Goal: Task Accomplishment & Management: Manage account settings

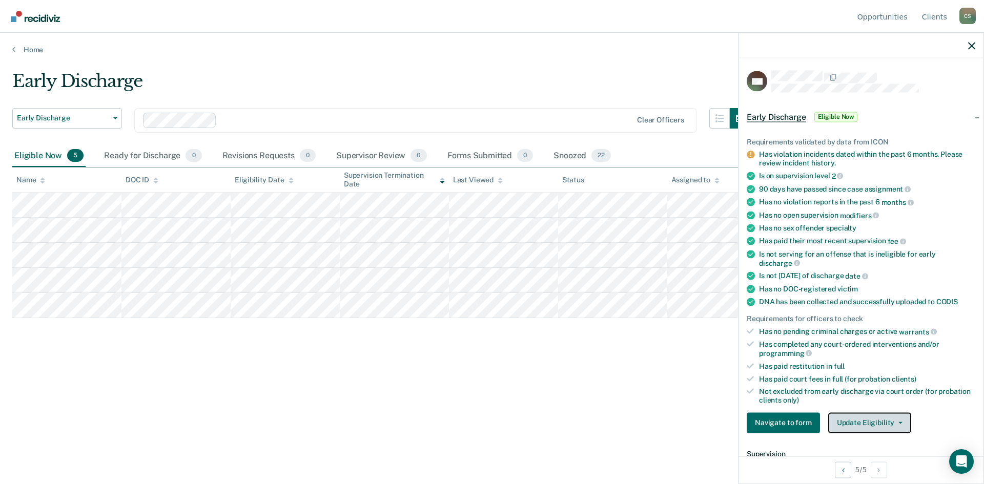
click at [876, 421] on button "Update Eligibility" at bounding box center [869, 423] width 83 height 21
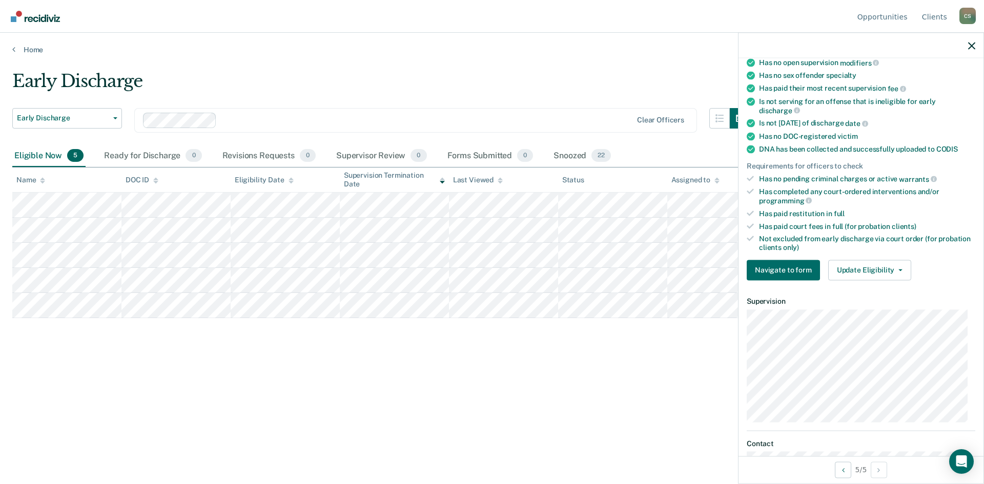
scroll to position [103, 0]
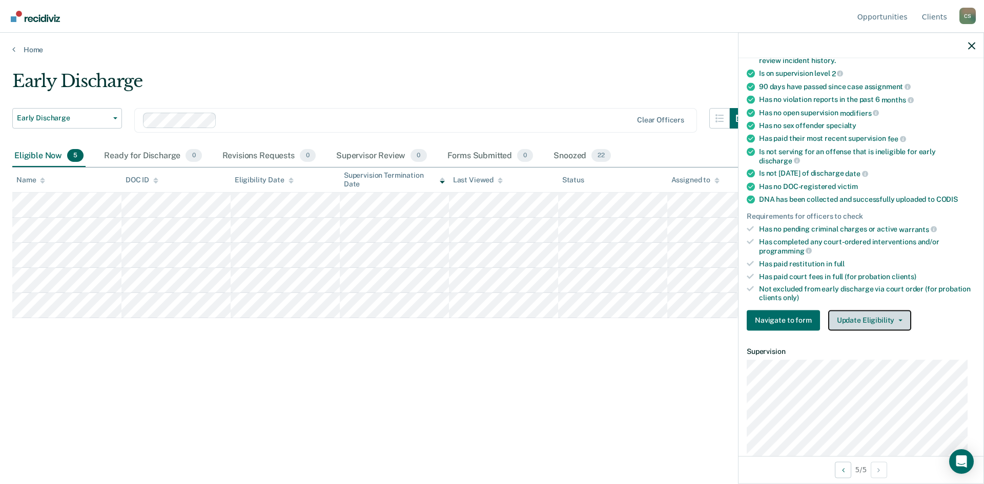
click at [893, 316] on button "Update Eligibility" at bounding box center [869, 320] width 83 height 21
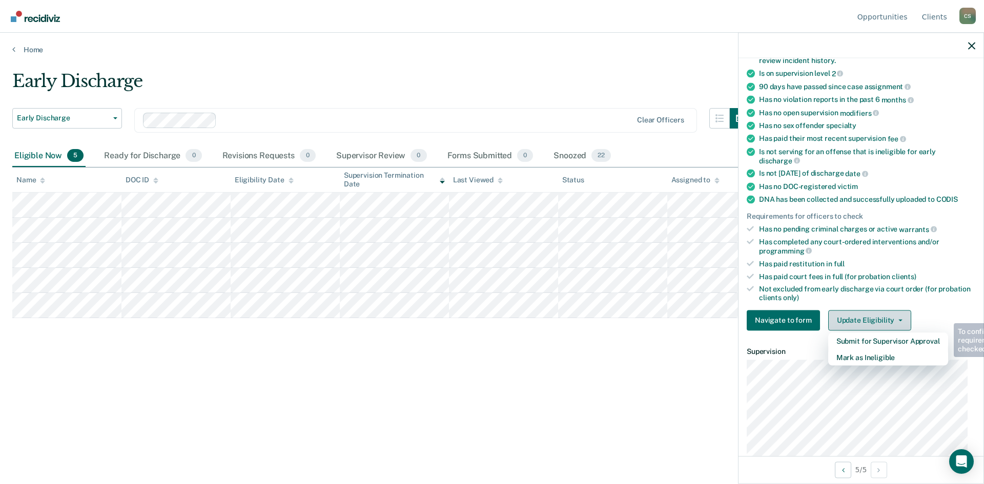
click at [893, 315] on button "Update Eligibility" at bounding box center [869, 320] width 83 height 21
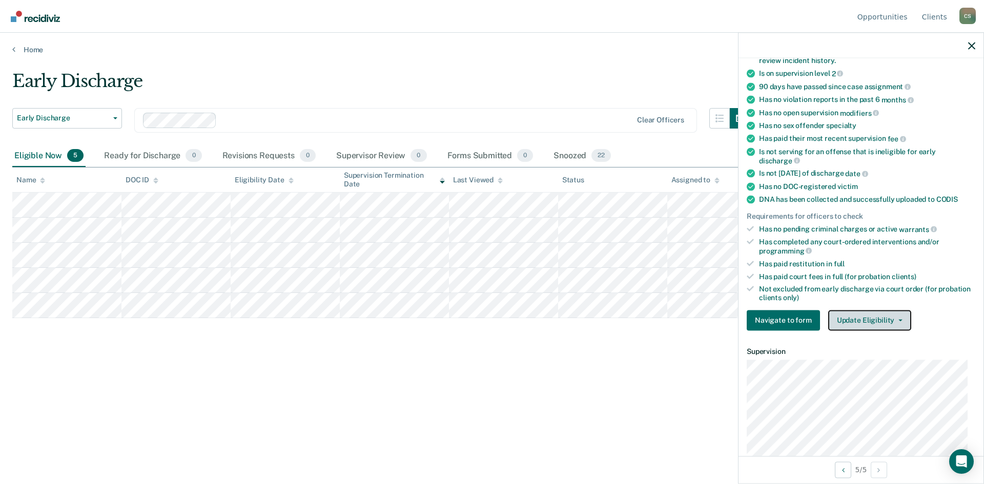
click at [887, 315] on button "Update Eligibility" at bounding box center [869, 320] width 83 height 21
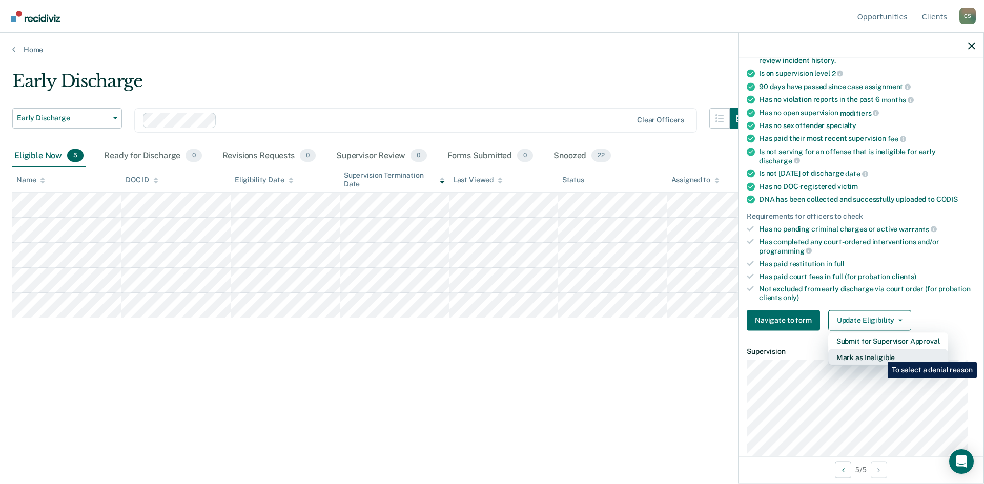
click at [880, 354] on button "Mark as Ineligible" at bounding box center [888, 357] width 120 height 16
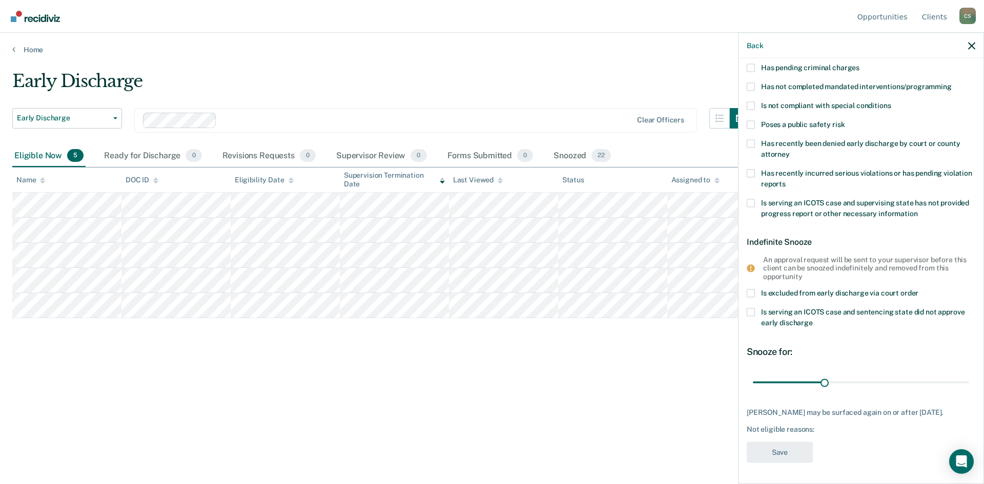
scroll to position [80, 0]
click at [755, 311] on label "Is serving an ICOTS case and sentencing state did not approve early discharge" at bounding box center [861, 321] width 229 height 22
click at [813, 320] on input "Is serving an ICOTS case and sentencing state did not approve early discharge" at bounding box center [813, 320] width 0 height 0
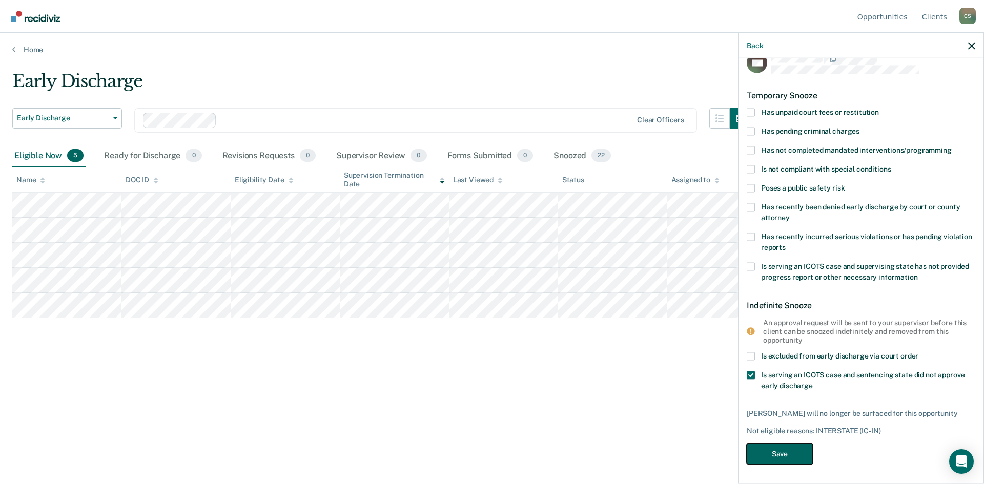
click at [778, 454] on button "Save" at bounding box center [780, 453] width 66 height 21
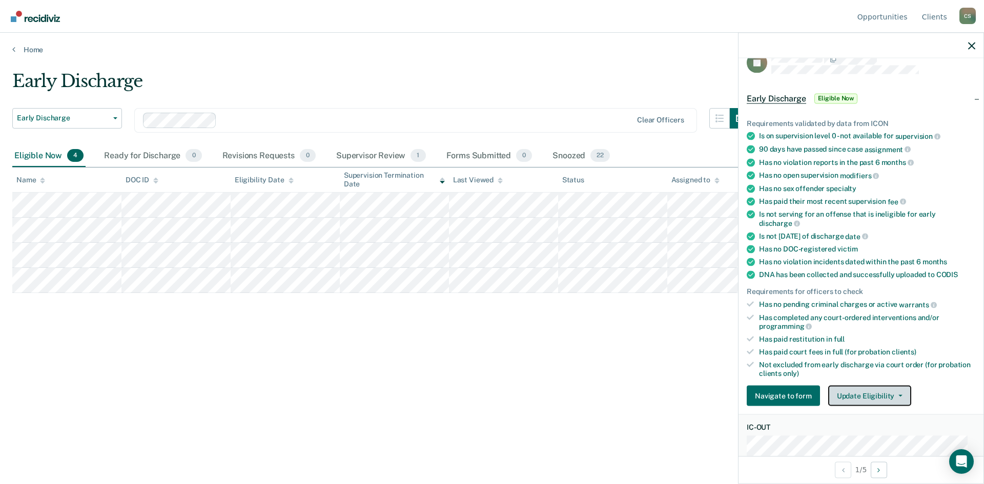
click at [898, 395] on icon "button" at bounding box center [900, 396] width 4 height 2
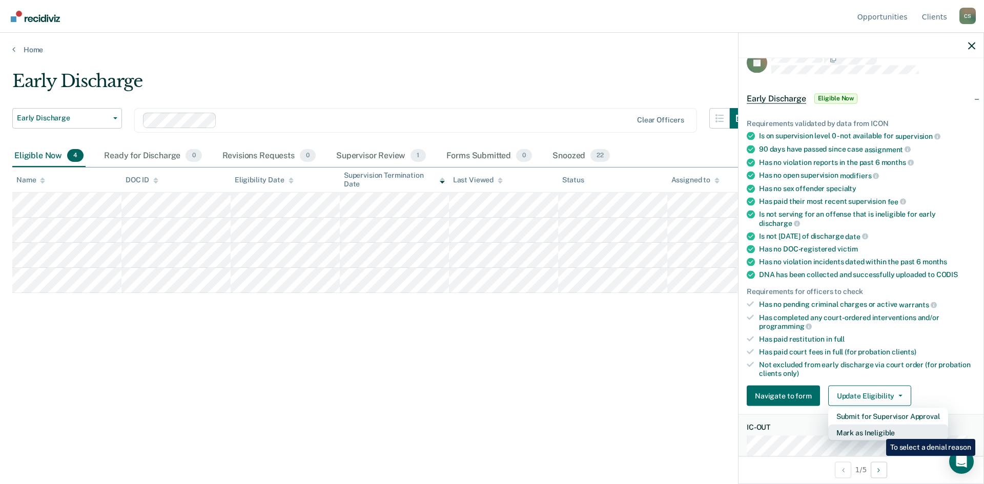
click at [878, 432] on button "Mark as Ineligible" at bounding box center [888, 433] width 120 height 16
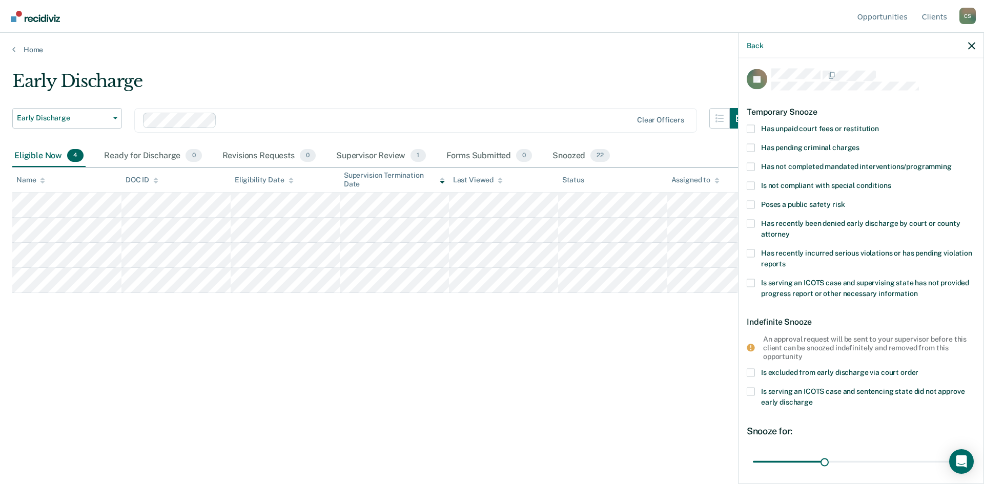
scroll to position [0, 0]
click at [748, 128] on span at bounding box center [751, 131] width 8 height 8
click at [879, 127] on input "Has unpaid court fees or restitution" at bounding box center [879, 127] width 0 height 0
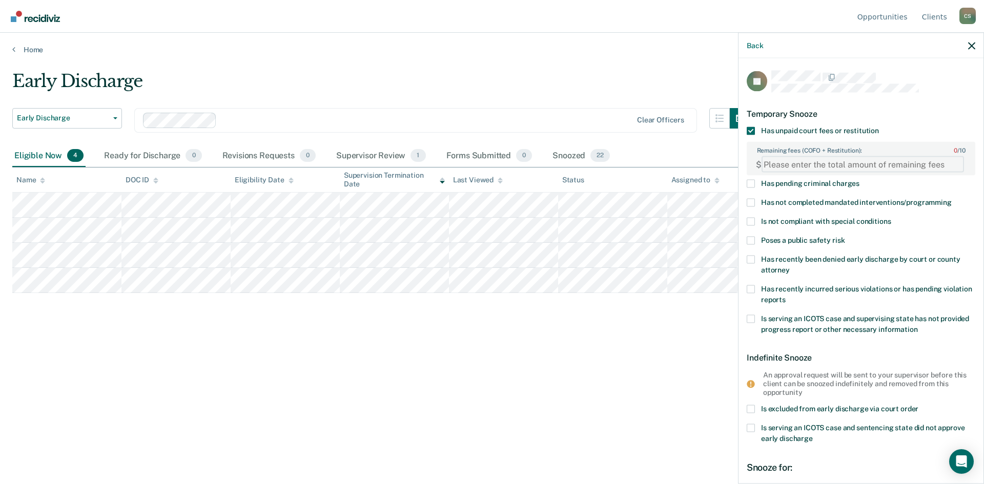
click at [795, 165] on FEESReasonInput "Remaining fees (COFO + Restitution): 0 / 10" at bounding box center [863, 164] width 202 height 16
paste FEESReasonInput "272322.25"
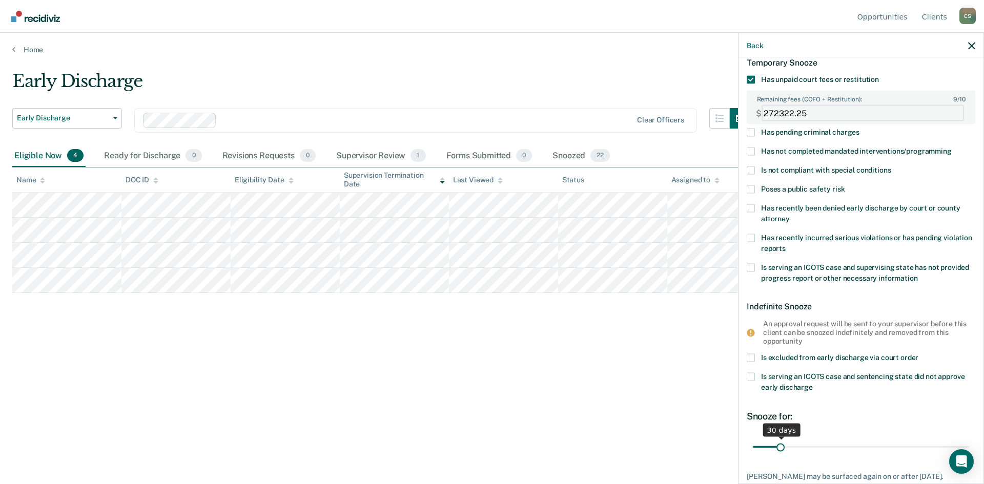
type FEESReasonInput "272322.25"
drag, startPoint x: 779, startPoint y: 450, endPoint x: 908, endPoint y: 447, distance: 128.7
click at [908, 447] on input "range" at bounding box center [861, 447] width 216 height 18
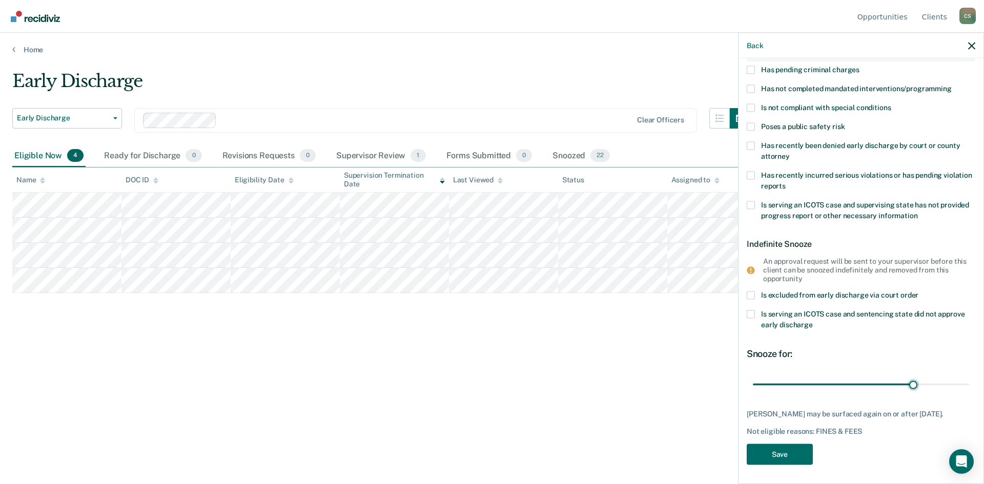
scroll to position [114, 0]
drag, startPoint x: 907, startPoint y: 383, endPoint x: 933, endPoint y: 379, distance: 26.5
click at [933, 379] on input "range" at bounding box center [861, 384] width 216 height 18
drag, startPoint x: 933, startPoint y: 387, endPoint x: 909, endPoint y: 395, distance: 25.3
type input "194"
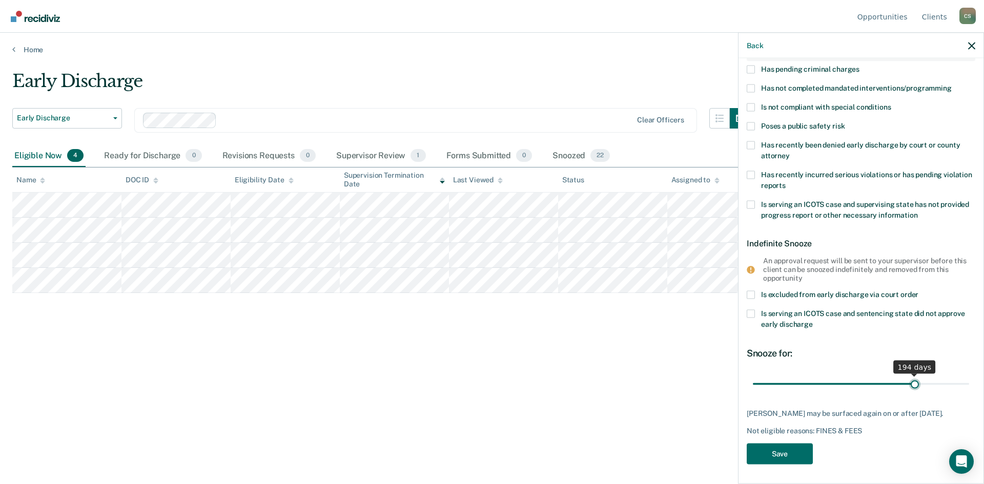
click at [909, 393] on input "range" at bounding box center [861, 384] width 216 height 18
click at [805, 454] on button "Save" at bounding box center [780, 453] width 66 height 21
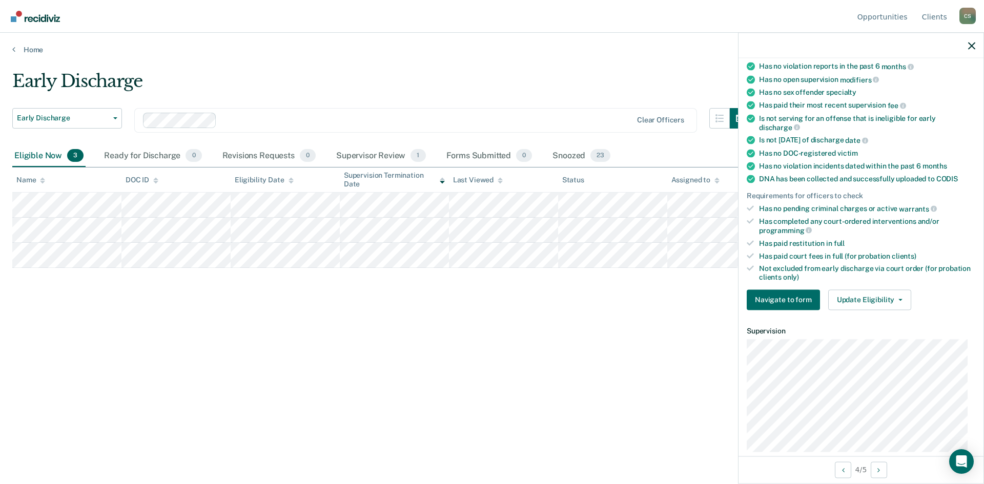
scroll to position [0, 0]
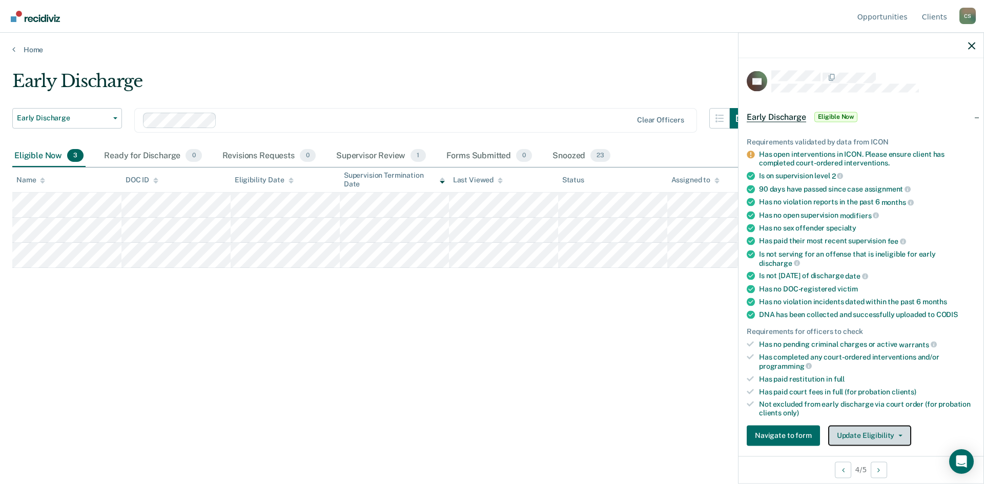
click at [862, 430] on button "Update Eligibility" at bounding box center [869, 435] width 83 height 21
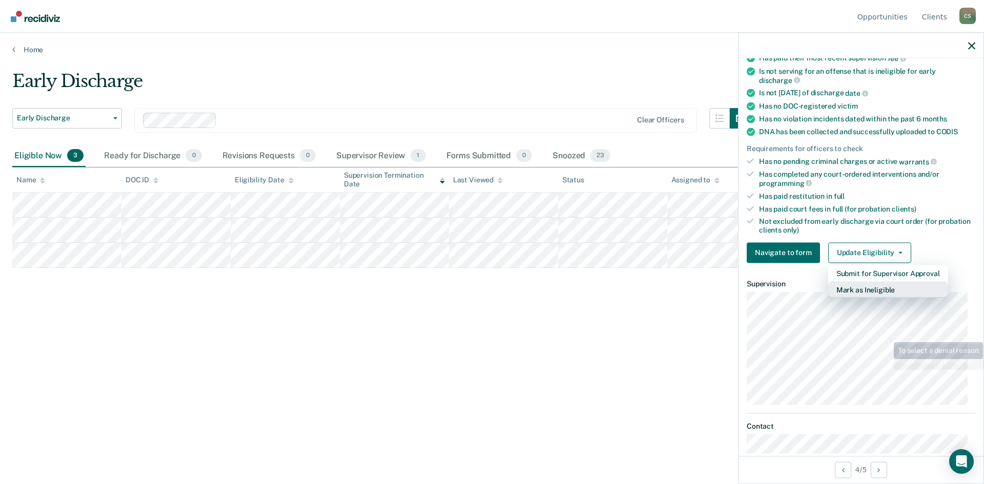
scroll to position [205, 0]
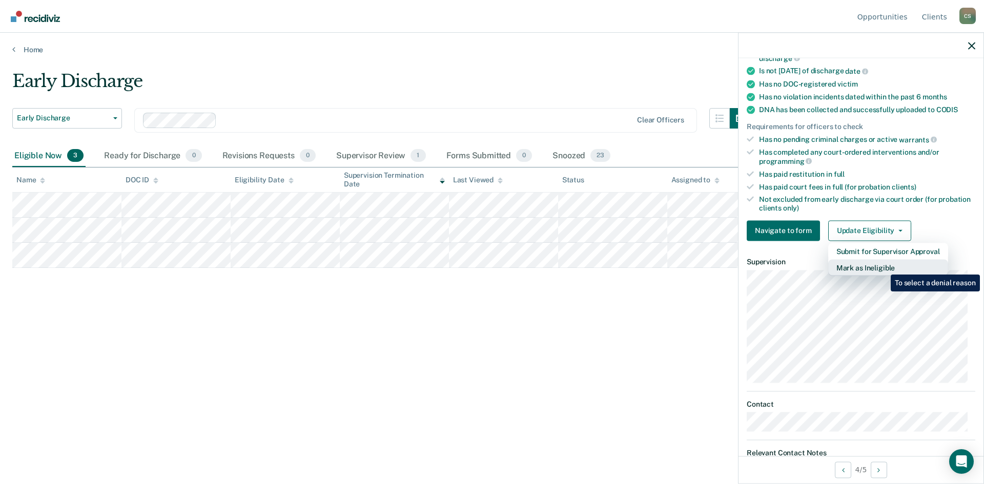
click at [883, 267] on button "Mark as Ineligible" at bounding box center [888, 267] width 120 height 16
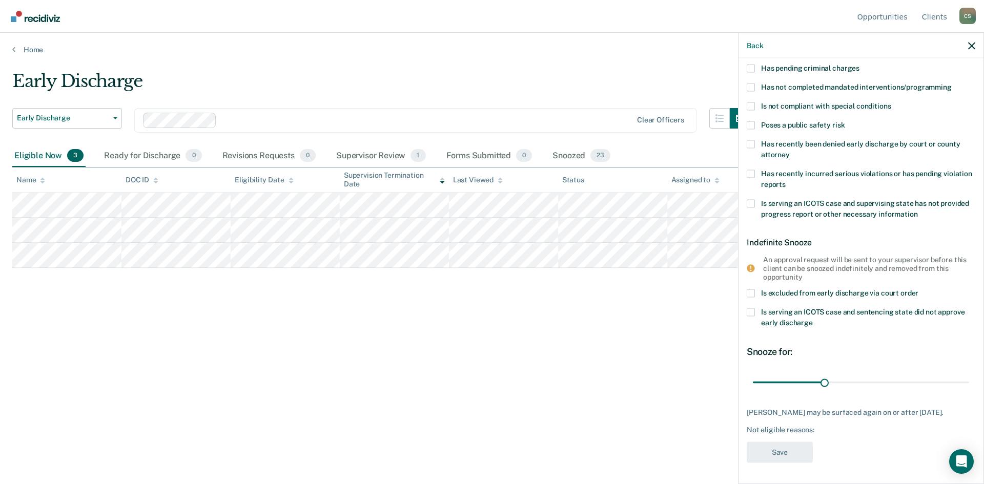
scroll to position [37, 0]
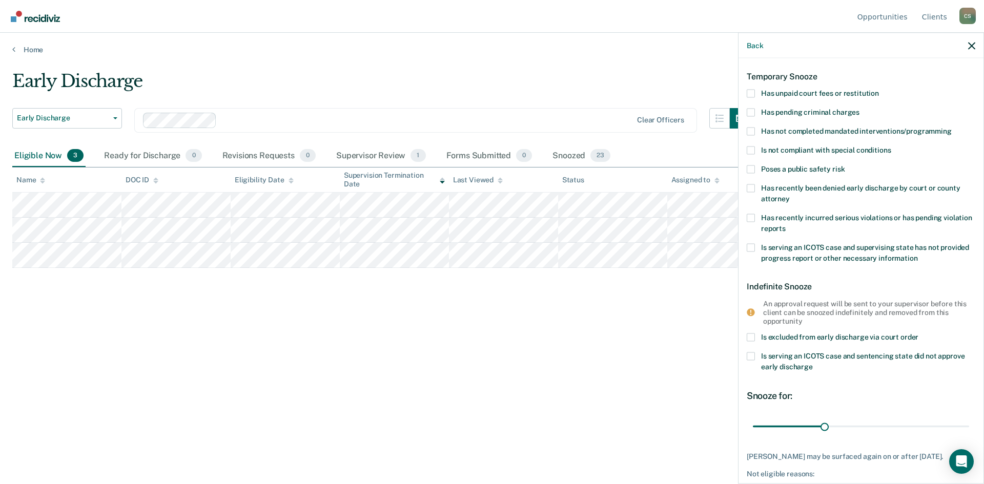
click at [756, 134] on label "Has not completed mandated interventions/programming" at bounding box center [861, 132] width 229 height 11
click at [952, 127] on input "Has not completed mandated interventions/programming" at bounding box center [952, 127] width 0 height 0
click at [752, 130] on span at bounding box center [751, 131] width 8 height 8
click at [952, 127] on input "Has not completed mandated interventions/programming" at bounding box center [952, 127] width 0 height 0
click at [747, 89] on span at bounding box center [751, 93] width 8 height 8
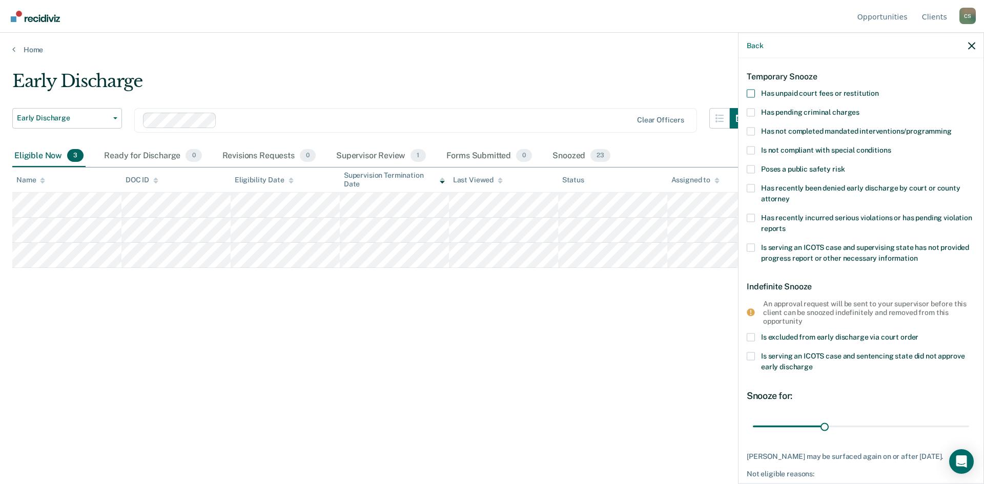
click at [879, 89] on input "Has unpaid court fees or restitution" at bounding box center [879, 89] width 0 height 0
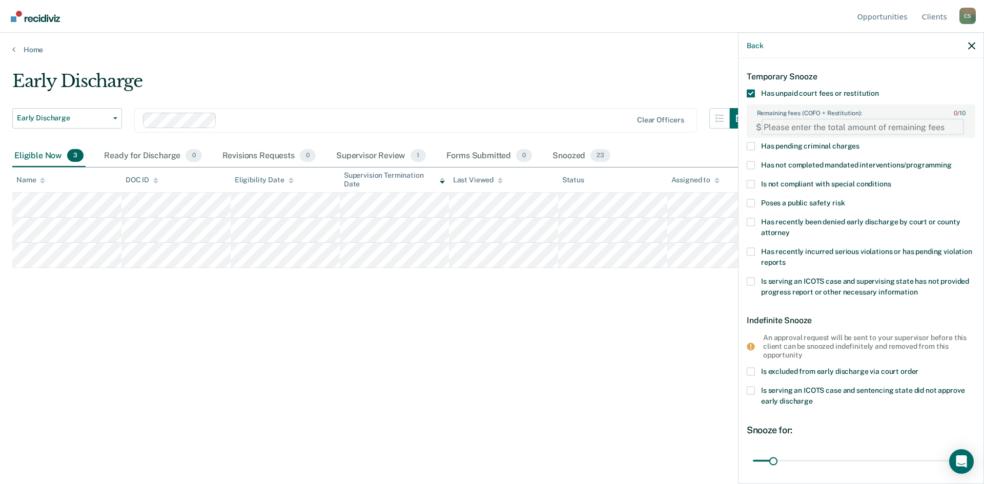
click at [783, 124] on FEESReasonInput "Remaining fees (COFO + Restitution): 0 / 10" at bounding box center [863, 127] width 202 height 16
type FEESReasonInput "1867.40"
click at [750, 165] on span at bounding box center [751, 165] width 8 height 8
click at [952, 161] on input "Has not completed mandated interventions/programming" at bounding box center [952, 161] width 0 height 0
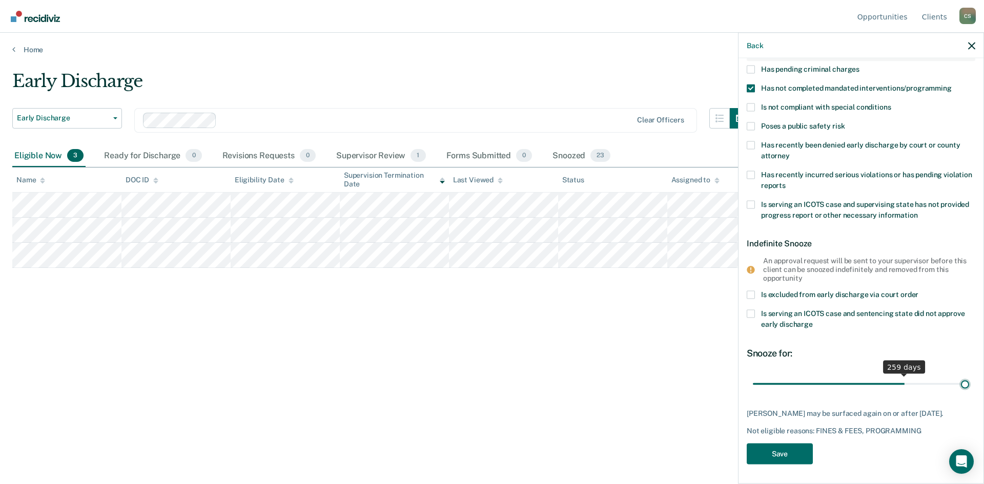
scroll to position [123, 0]
drag, startPoint x: 772, startPoint y: 377, endPoint x: 988, endPoint y: 377, distance: 216.3
type input "365"
click at [969, 377] on input "range" at bounding box center [861, 383] width 216 height 18
click at [786, 449] on button "Save" at bounding box center [780, 452] width 66 height 21
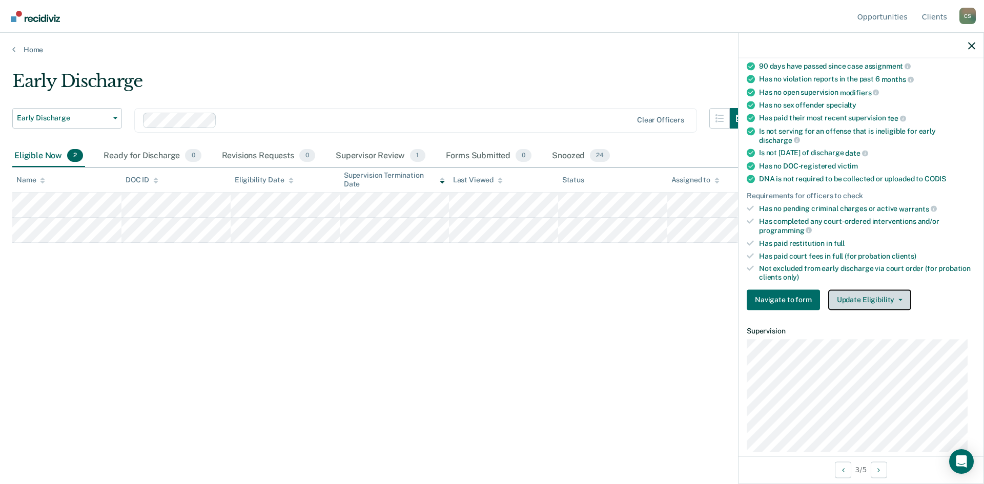
click at [868, 302] on button "Update Eligibility" at bounding box center [869, 300] width 83 height 21
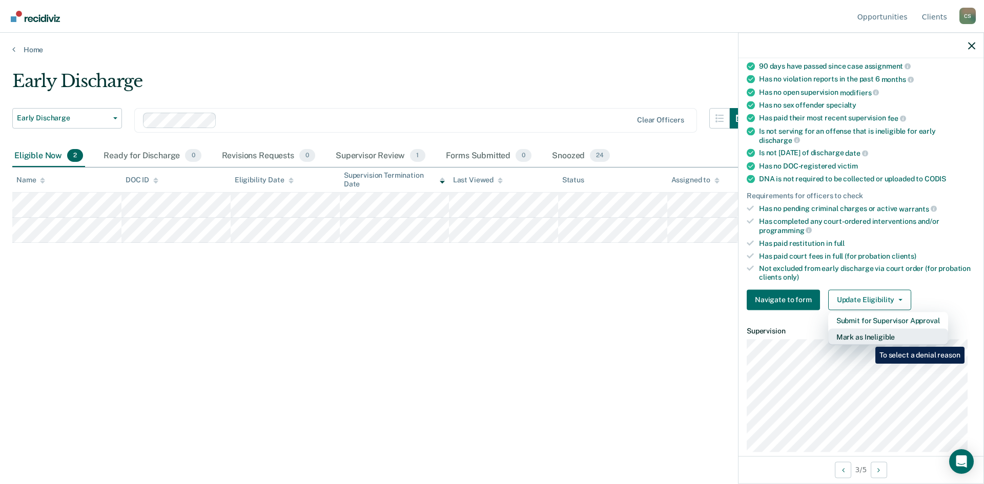
click at [868, 339] on button "Mark as Ineligible" at bounding box center [888, 337] width 120 height 16
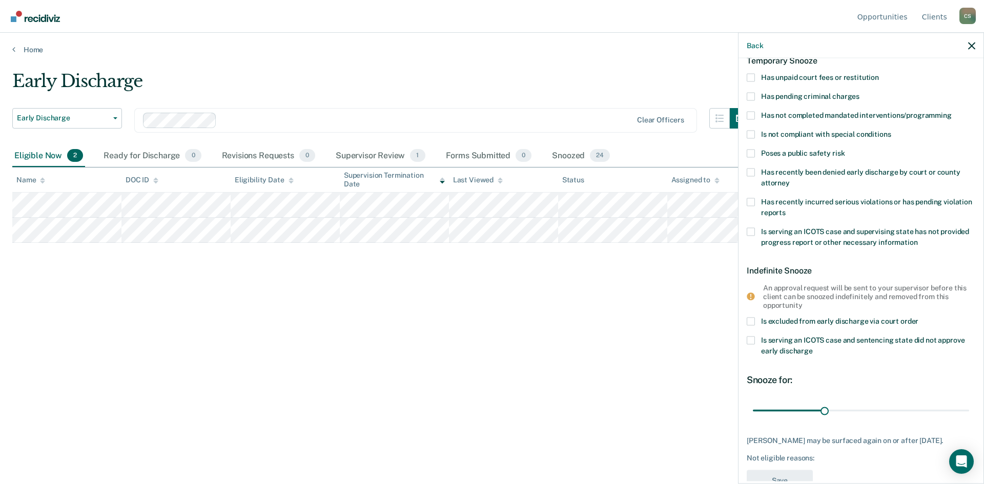
scroll to position [37, 0]
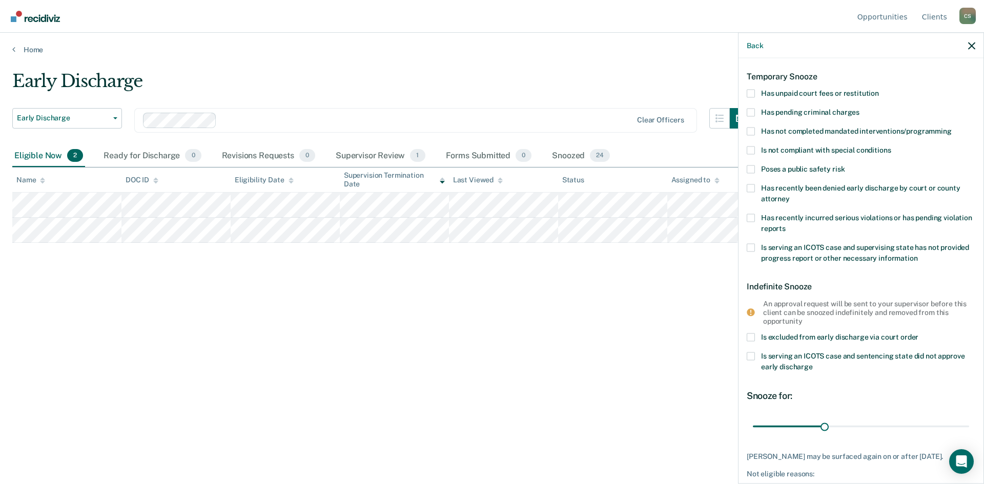
click at [754, 111] on span at bounding box center [751, 112] width 8 height 8
click at [859, 108] on input "Has pending criminal charges" at bounding box center [859, 108] width 0 height 0
drag, startPoint x: 821, startPoint y: 425, endPoint x: 930, endPoint y: 426, distance: 108.7
click at [930, 426] on input "range" at bounding box center [861, 427] width 216 height 18
drag, startPoint x: 932, startPoint y: 424, endPoint x: 952, endPoint y: 421, distance: 20.3
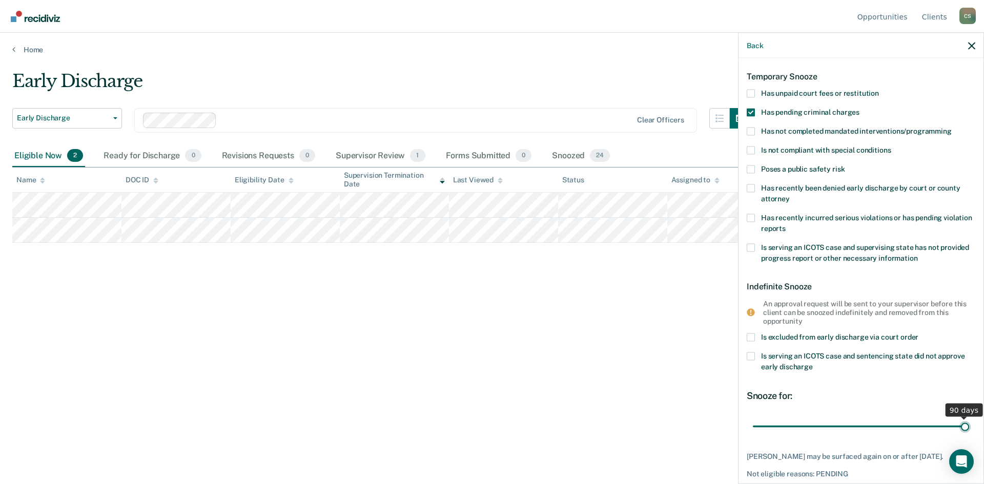
type input "90"
click at [967, 424] on input "range" at bounding box center [861, 427] width 216 height 18
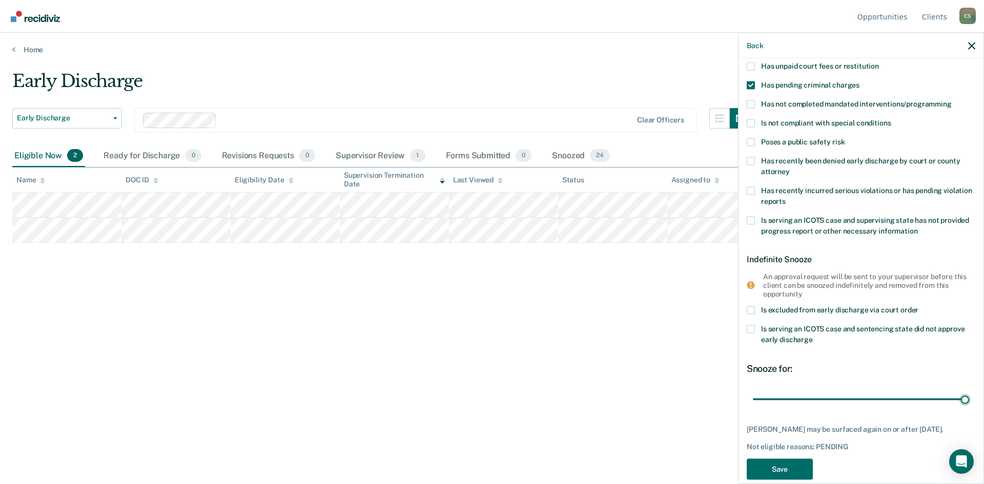
scroll to position [89, 0]
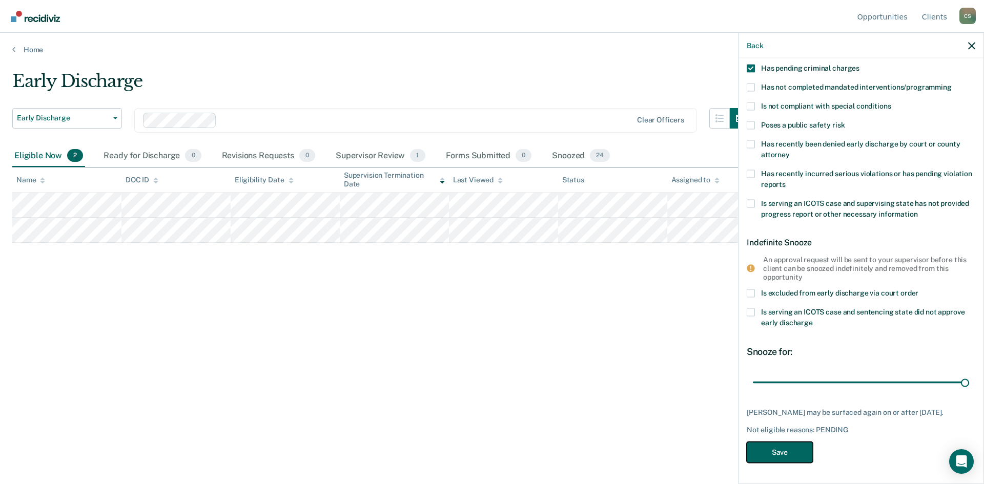
click at [796, 453] on button "Save" at bounding box center [780, 452] width 66 height 21
